Goal: Navigation & Orientation: Find specific page/section

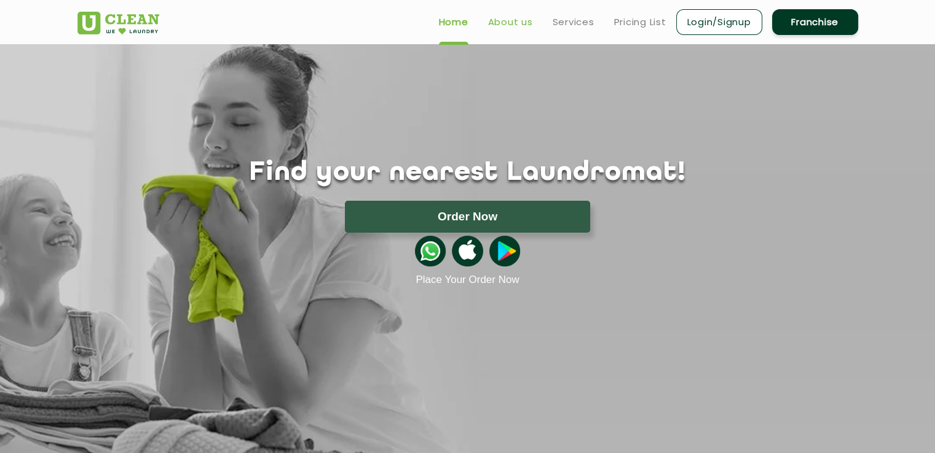
click at [499, 28] on link "About us" at bounding box center [510, 22] width 45 height 15
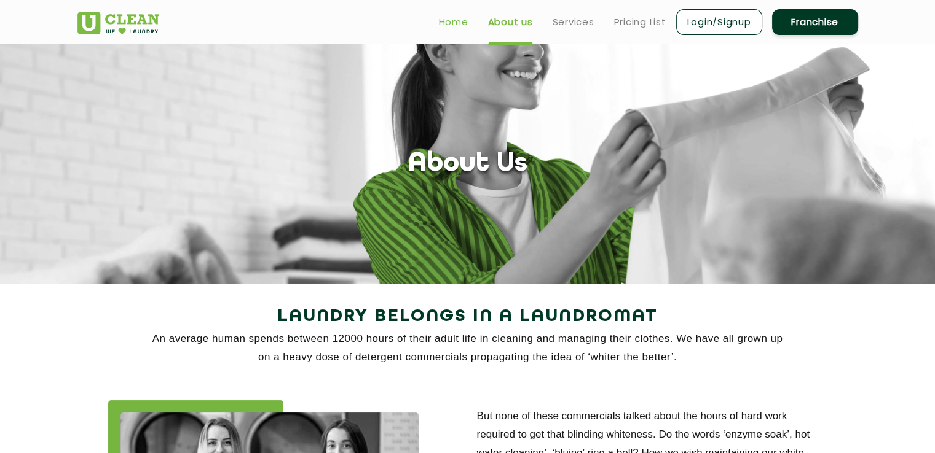
click at [465, 20] on link "Home" at bounding box center [453, 22] width 29 height 15
